Goal: Use online tool/utility

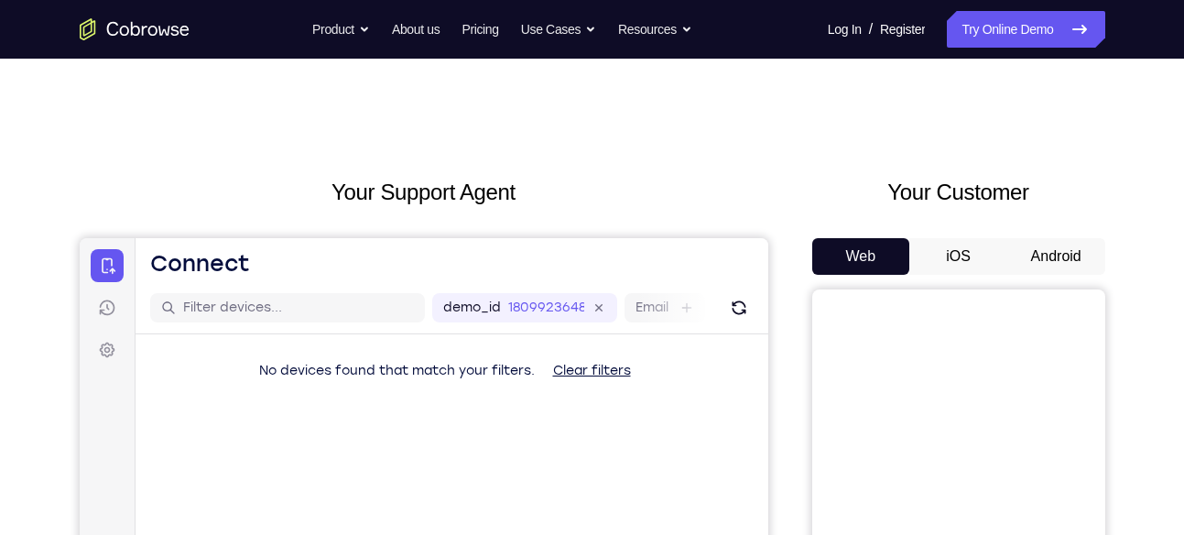
click at [1040, 254] on button "Android" at bounding box center [1056, 256] width 98 height 37
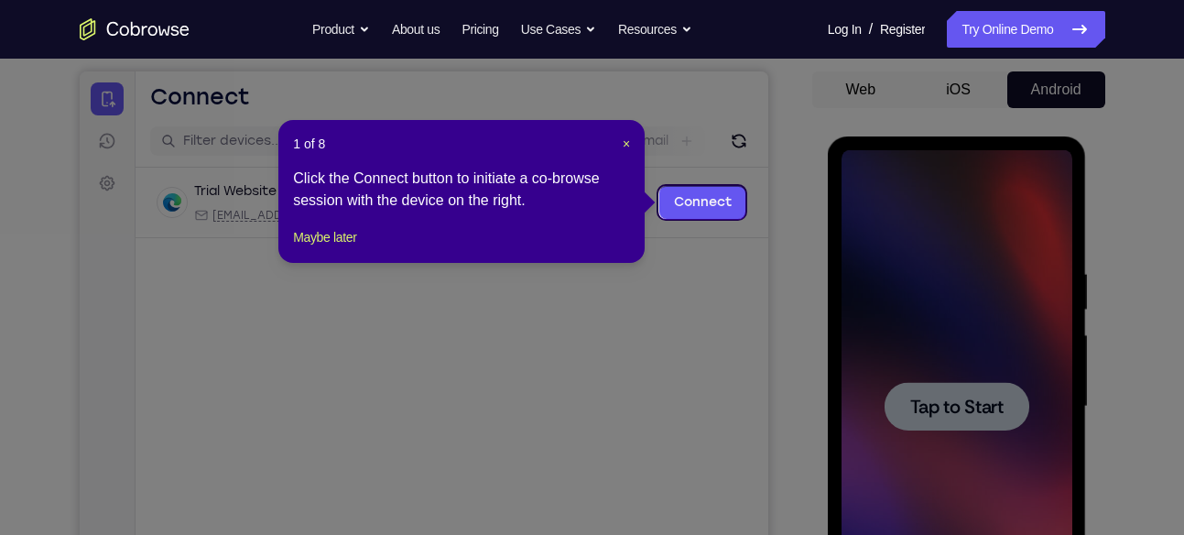
scroll to position [166, 0]
click at [625, 144] on span "×" at bounding box center [626, 144] width 7 height 15
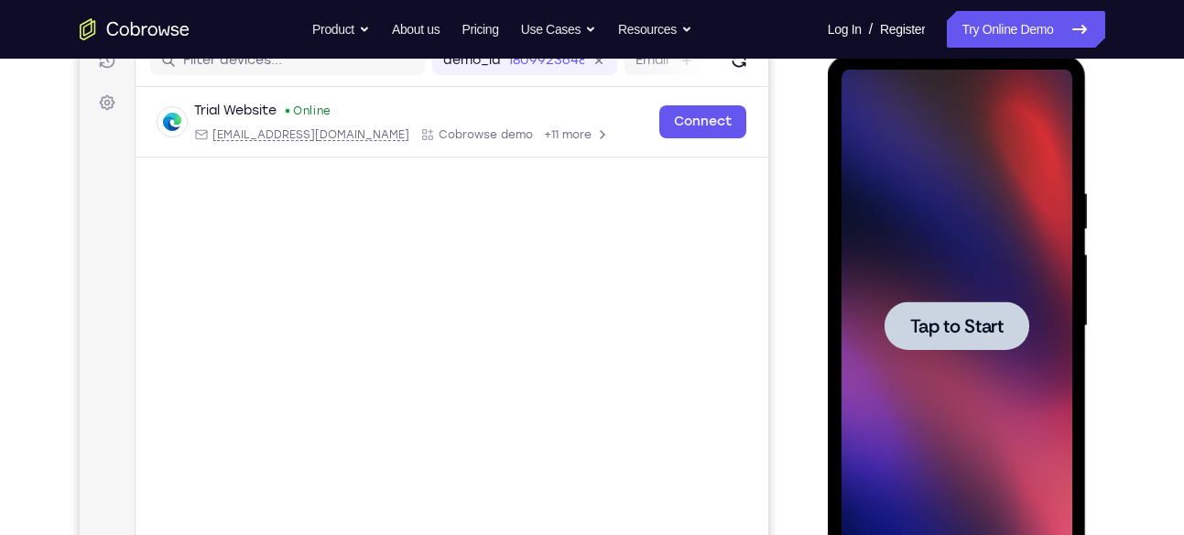
scroll to position [134, 0]
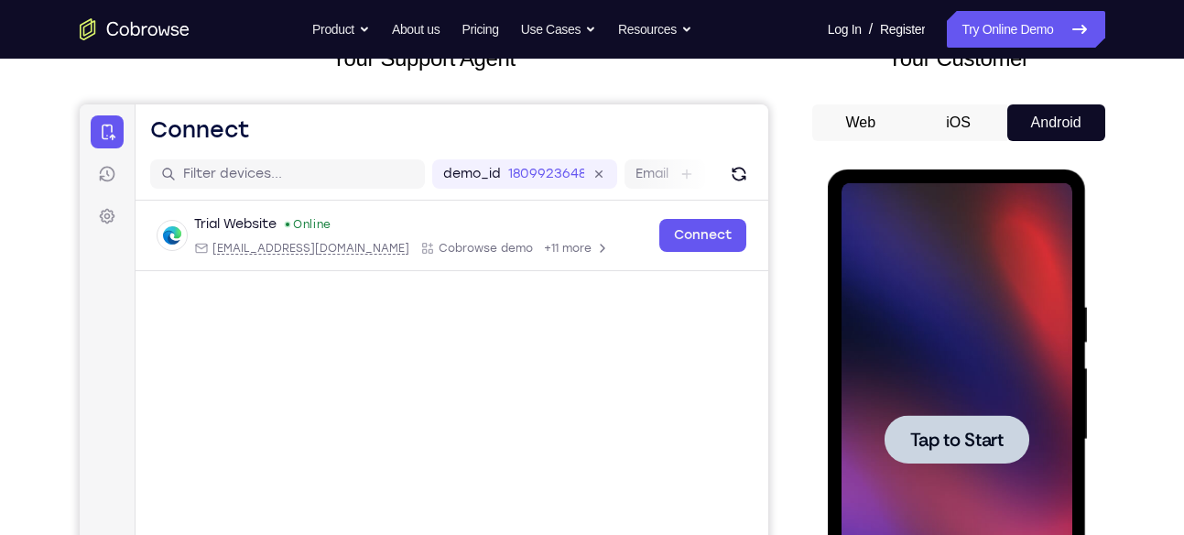
click at [929, 411] on div at bounding box center [957, 439] width 231 height 513
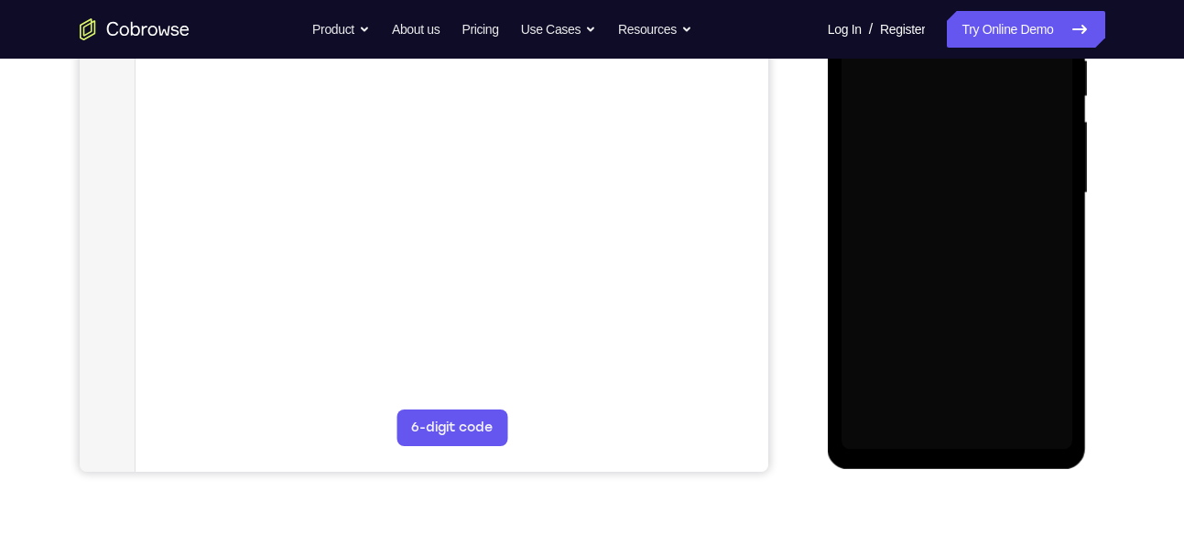
scroll to position [381, 0]
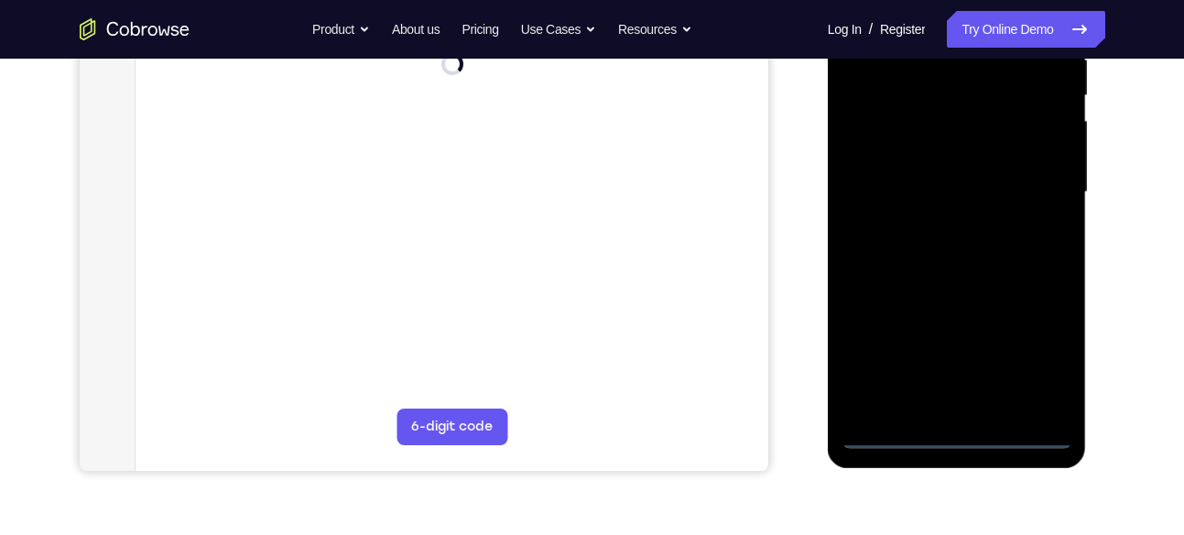
click at [953, 437] on div at bounding box center [957, 192] width 231 height 513
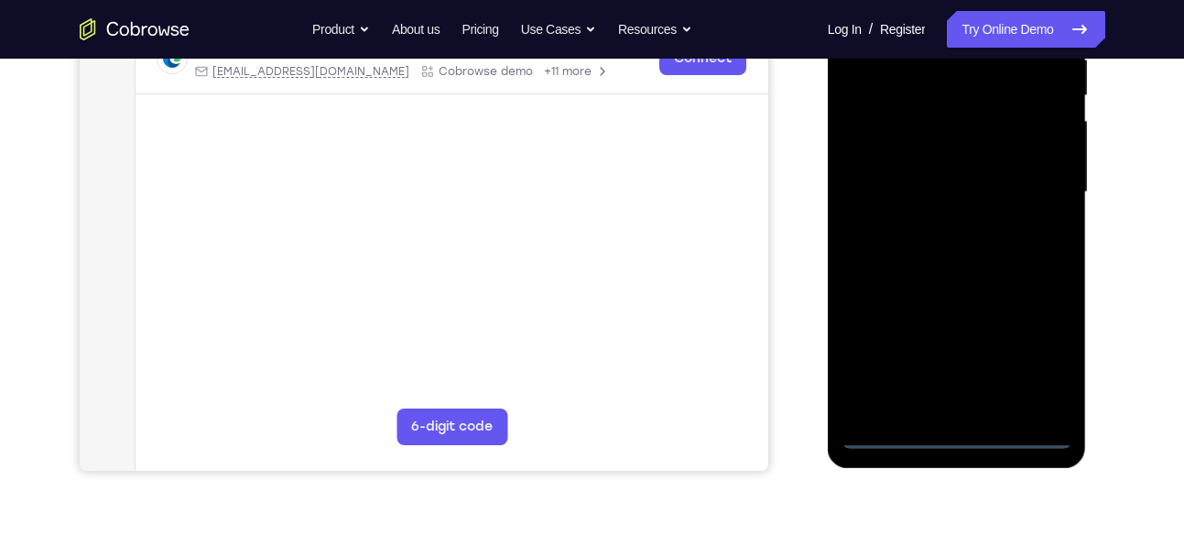
click at [1038, 356] on div at bounding box center [957, 192] width 231 height 513
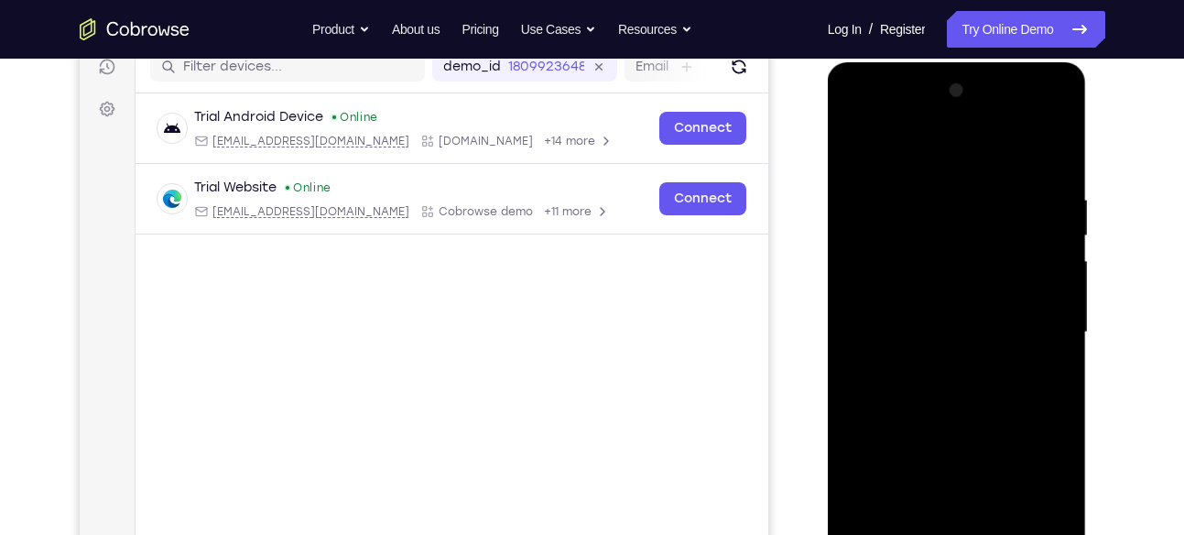
scroll to position [234, 0]
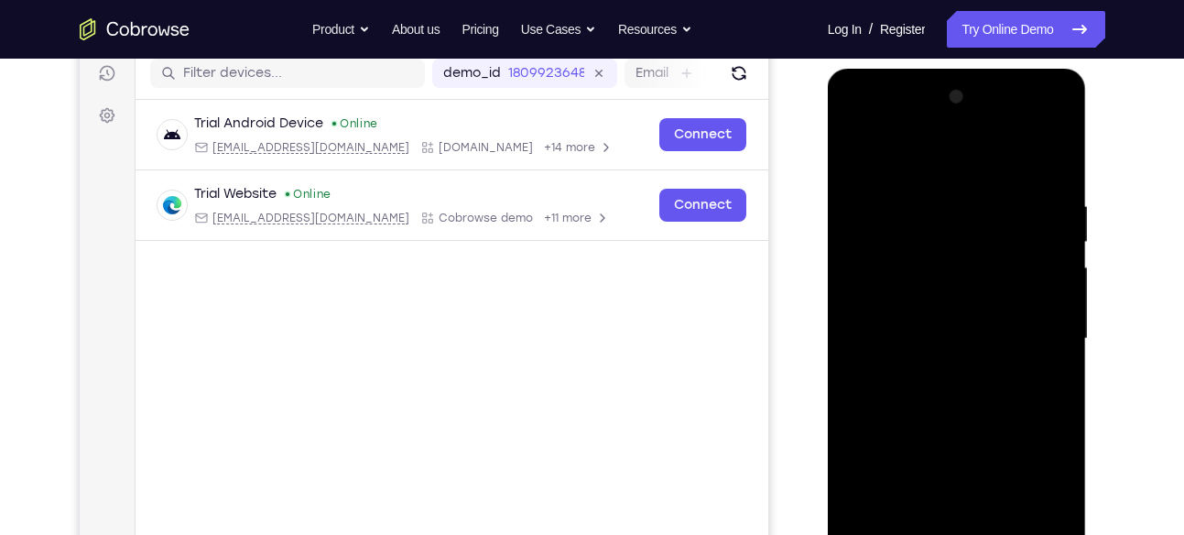
click at [912, 171] on div at bounding box center [957, 338] width 231 height 513
click at [882, 280] on div at bounding box center [957, 338] width 231 height 513
click at [932, 345] on div at bounding box center [957, 338] width 231 height 513
click at [919, 324] on div at bounding box center [957, 338] width 231 height 513
click at [921, 350] on div at bounding box center [957, 338] width 231 height 513
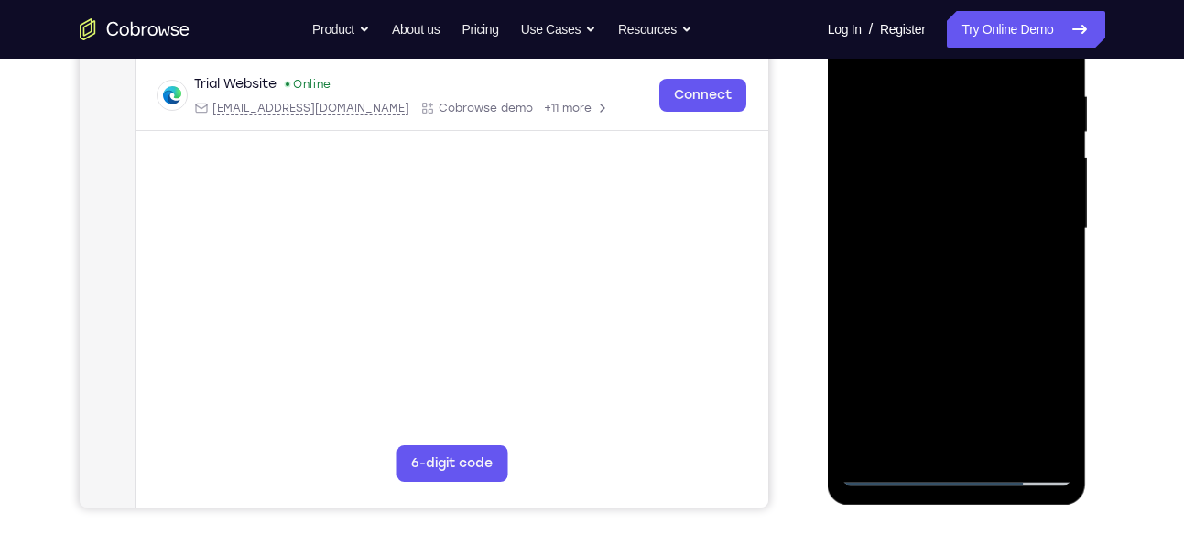
scroll to position [345, 0]
click at [923, 231] on div at bounding box center [957, 228] width 231 height 513
click at [1035, 435] on div at bounding box center [957, 228] width 231 height 513
drag, startPoint x: 985, startPoint y: 261, endPoint x: 973, endPoint y: 72, distance: 189.0
click at [973, 72] on div at bounding box center [957, 228] width 231 height 513
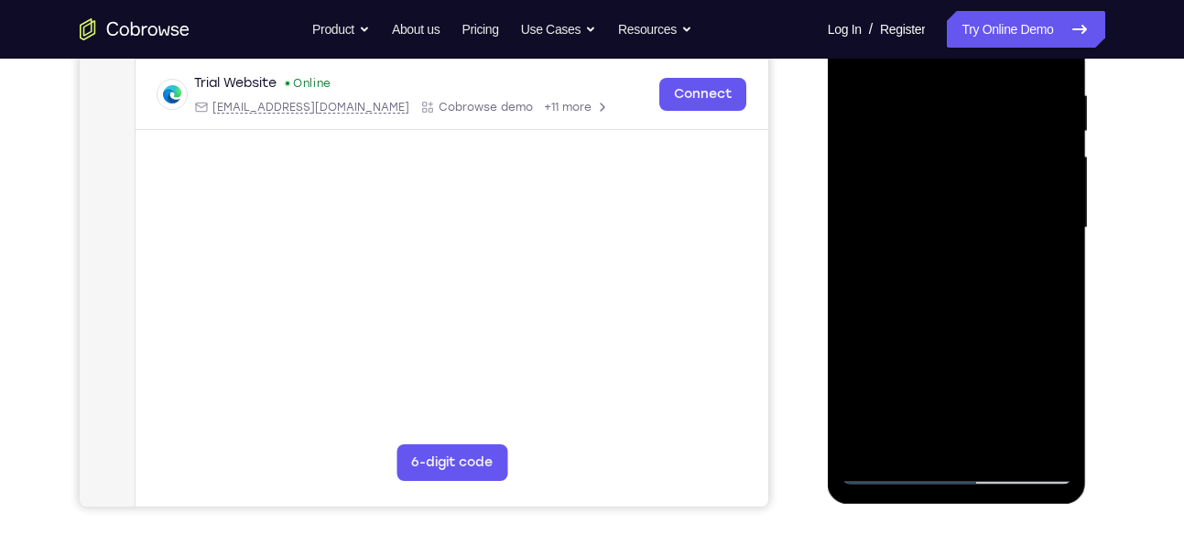
click at [960, 258] on div at bounding box center [957, 228] width 231 height 513
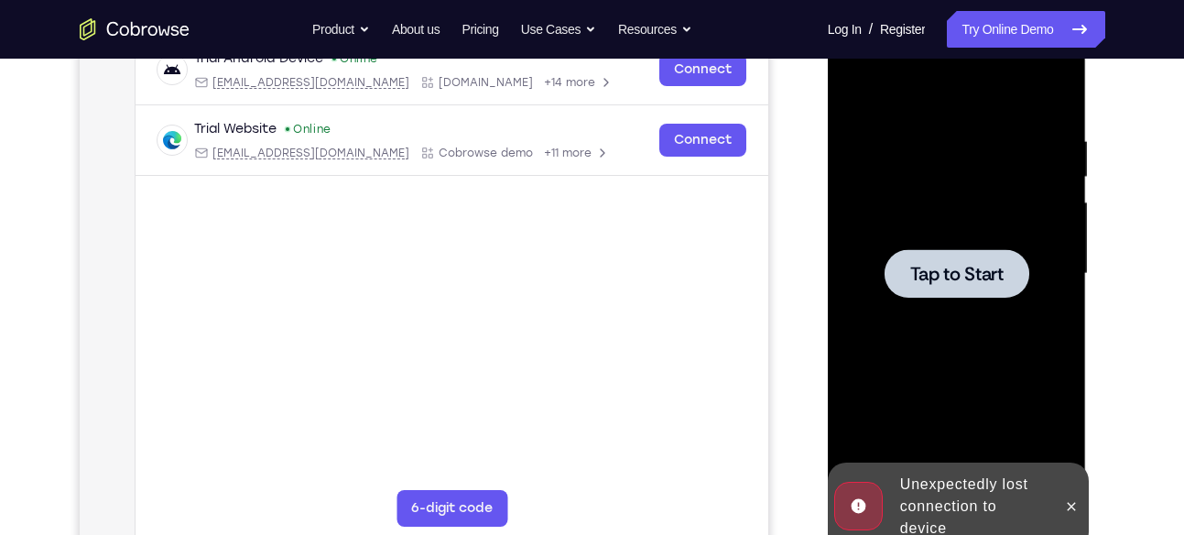
scroll to position [300, 0]
click at [969, 267] on span "Tap to Start" at bounding box center [956, 273] width 93 height 18
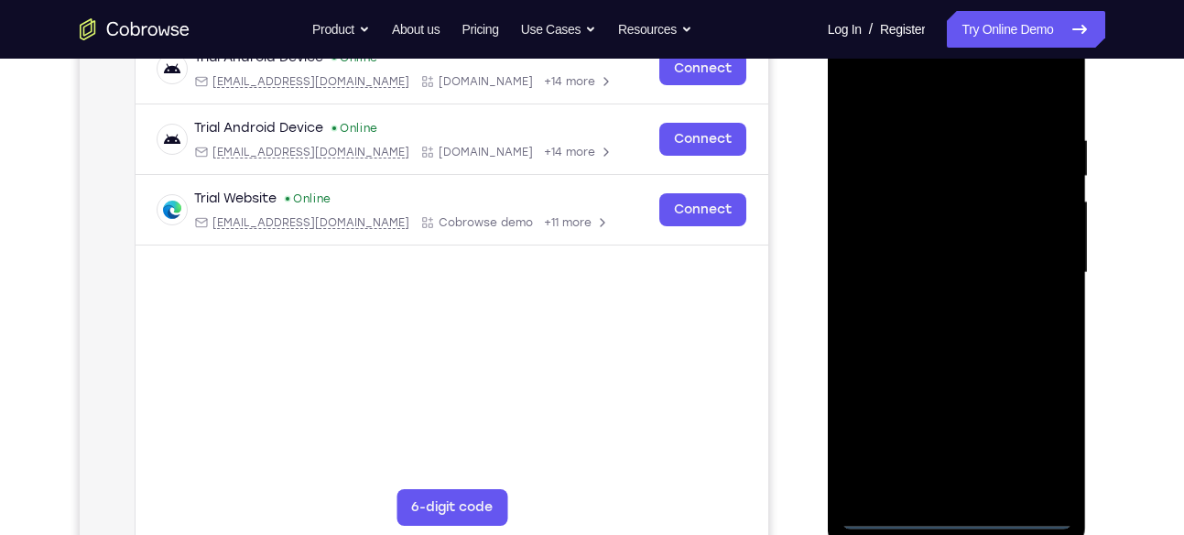
click at [950, 512] on div at bounding box center [957, 272] width 231 height 513
click at [1056, 446] on div at bounding box center [957, 272] width 231 height 513
click at [1043, 434] on div at bounding box center [957, 272] width 231 height 513
click at [1051, 450] on div at bounding box center [957, 272] width 231 height 513
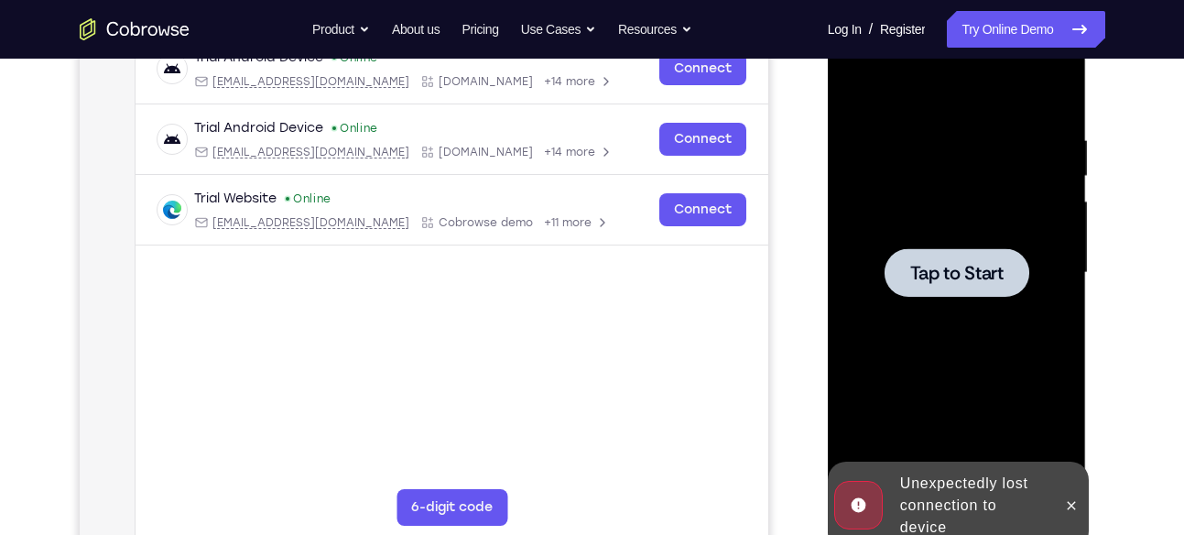
scroll to position [0, 0]
